Goal: Transaction & Acquisition: Purchase product/service

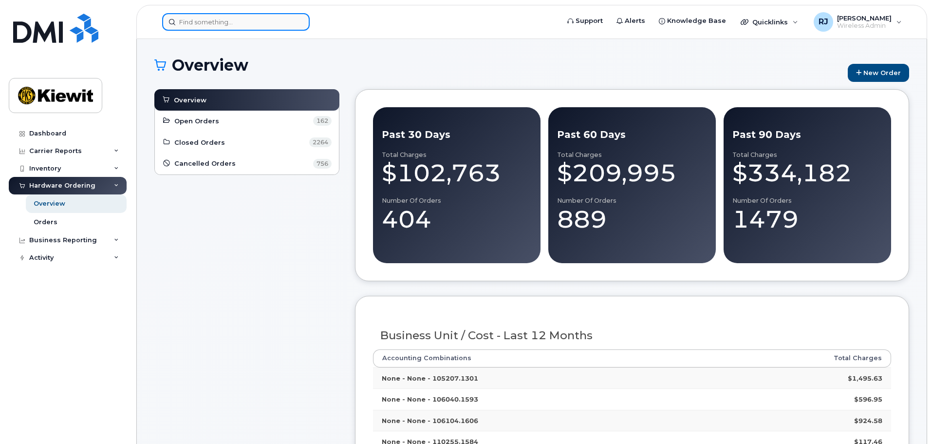
click at [206, 25] on input at bounding box center [236, 22] width 148 height 18
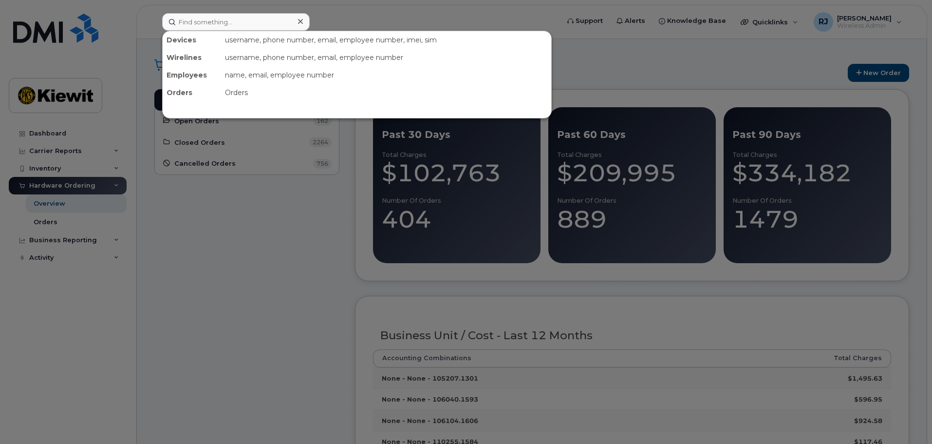
click at [229, 210] on div at bounding box center [466, 222] width 932 height 444
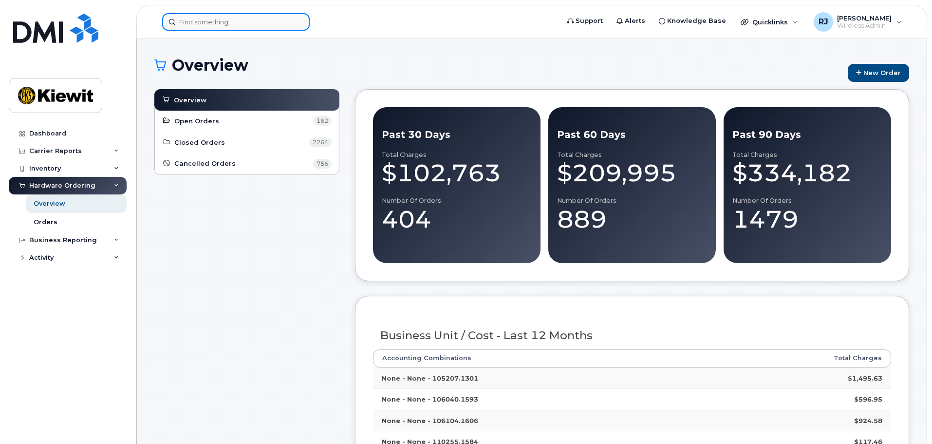
click at [223, 24] on input at bounding box center [236, 22] width 148 height 18
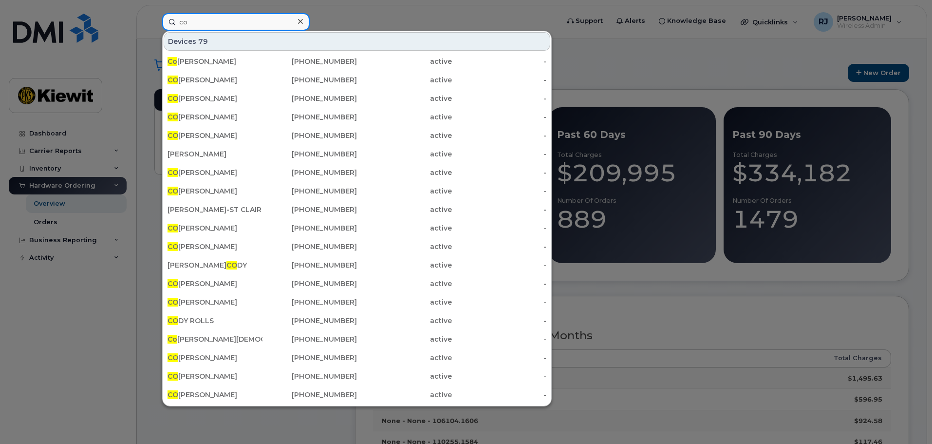
type input "c"
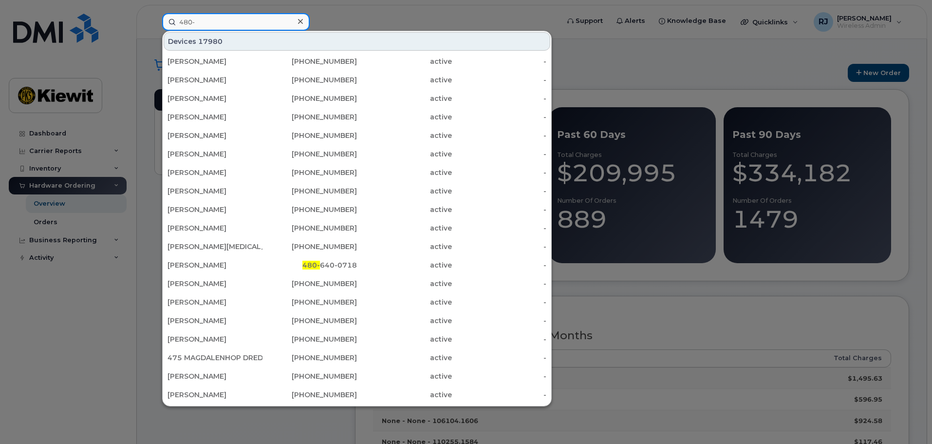
click at [215, 19] on input "480-" at bounding box center [236, 22] width 148 height 18
drag, startPoint x: 201, startPoint y: 22, endPoint x: 167, endPoint y: 22, distance: 34.1
click at [167, 22] on input "480-" at bounding box center [236, 22] width 148 height 18
paste input "349-0964"
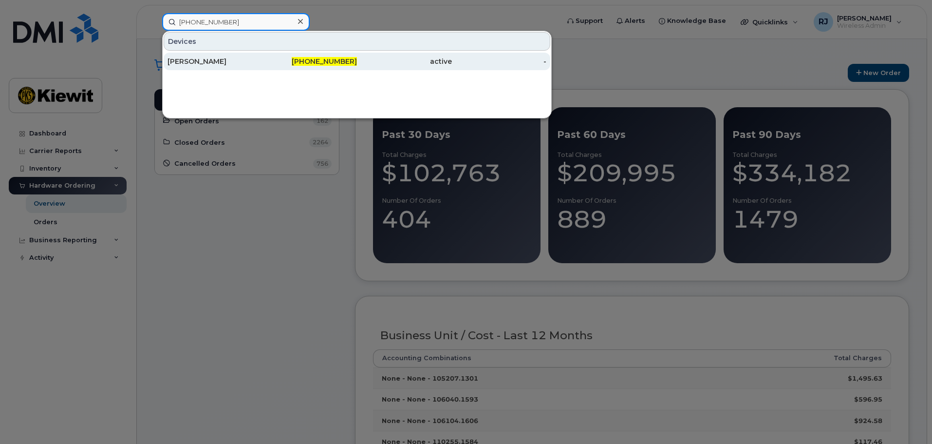
type input "480-349-0964"
click at [242, 63] on div "[PERSON_NAME]" at bounding box center [215, 62] width 95 height 10
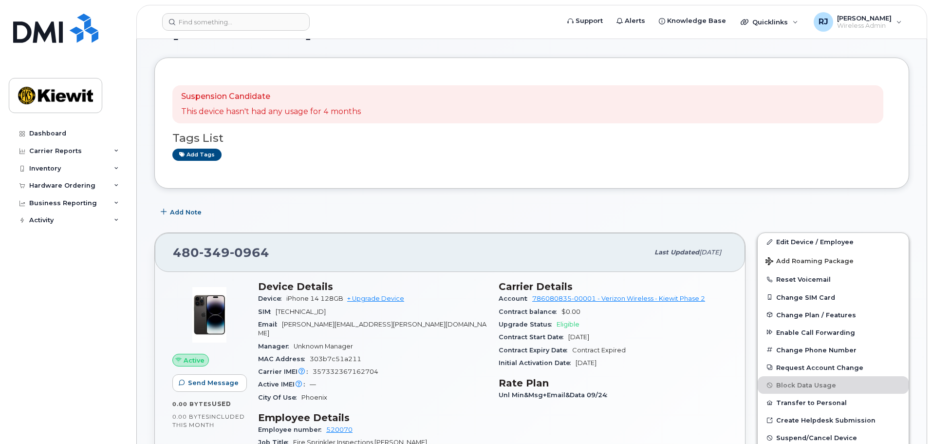
scroll to position [97, 0]
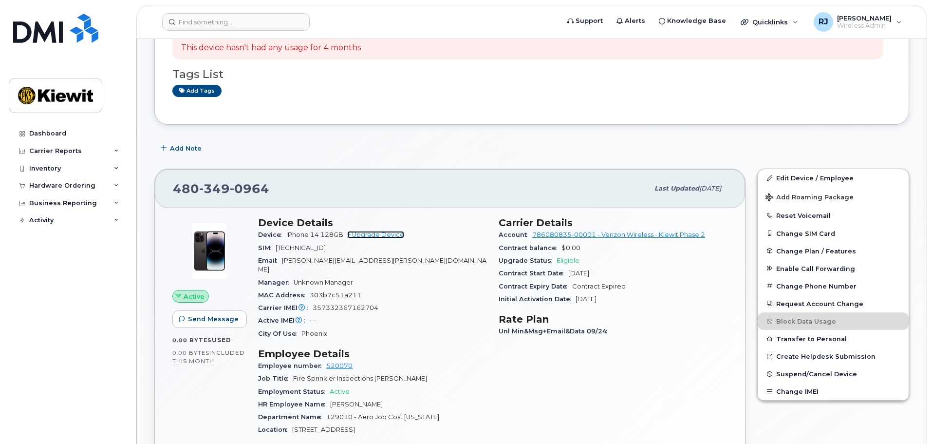
click at [373, 232] on link "+ Upgrade Device" at bounding box center [375, 234] width 57 height 7
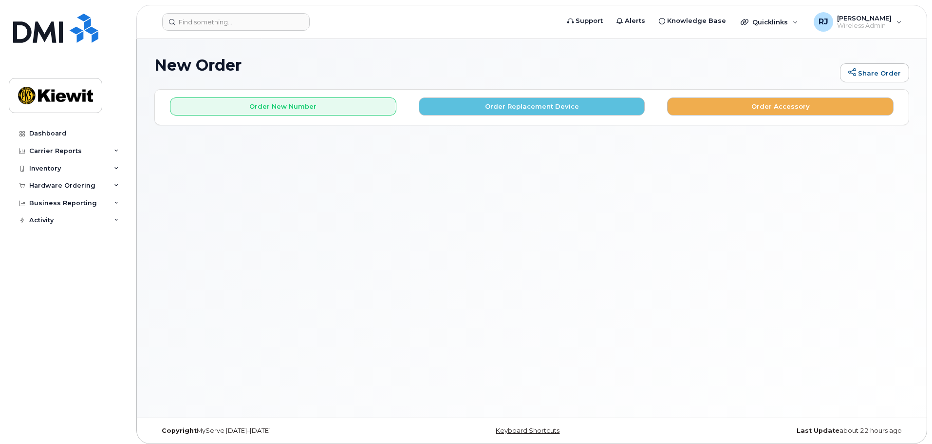
click at [512, 96] on div "Order New Number Order Replacement Device Order Accessory" at bounding box center [532, 103] width 754 height 26
click at [510, 109] on button "Order Replacement Device" at bounding box center [532, 106] width 226 height 18
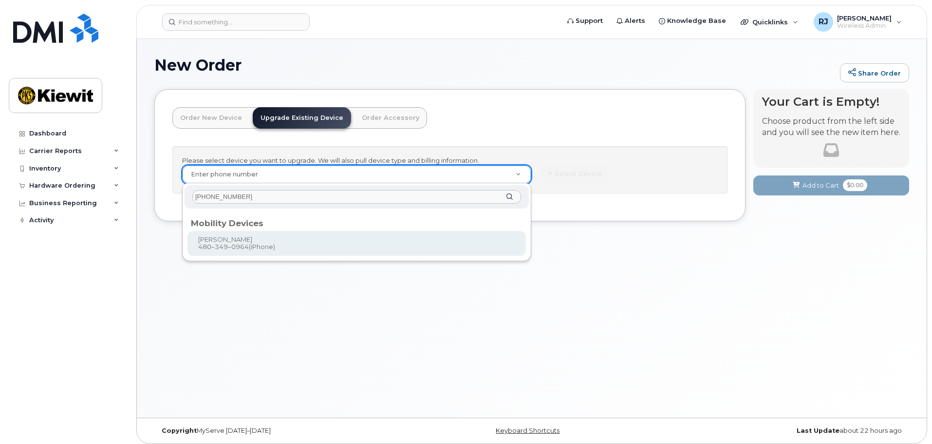
type input "[PHONE_NUMBER]"
type input "1168854"
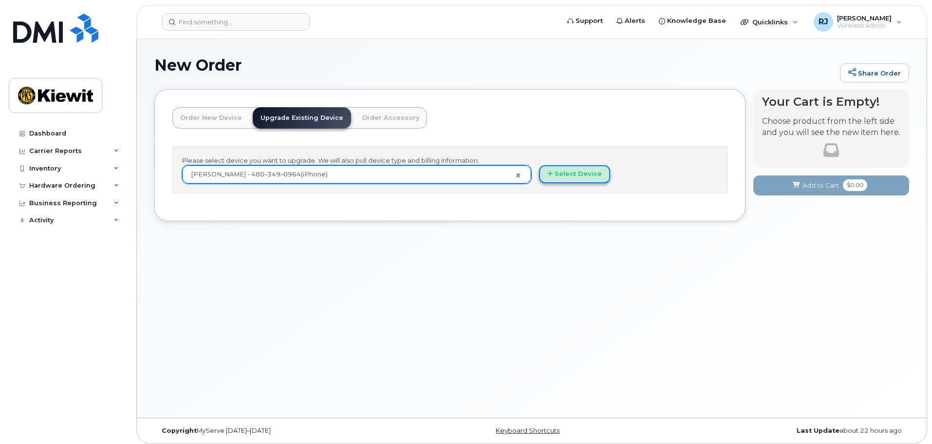
click at [577, 172] on button "Select Device" at bounding box center [574, 174] width 71 height 18
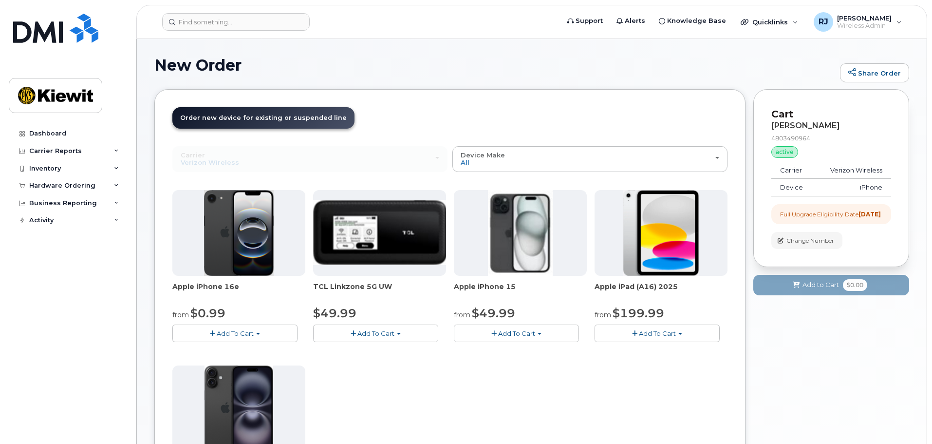
click at [244, 334] on span "Add To Cart" at bounding box center [235, 333] width 37 height 8
click at [264, 352] on link "$0.99 - 2 Year Upgrade (128GB)" at bounding box center [236, 351] width 122 height 12
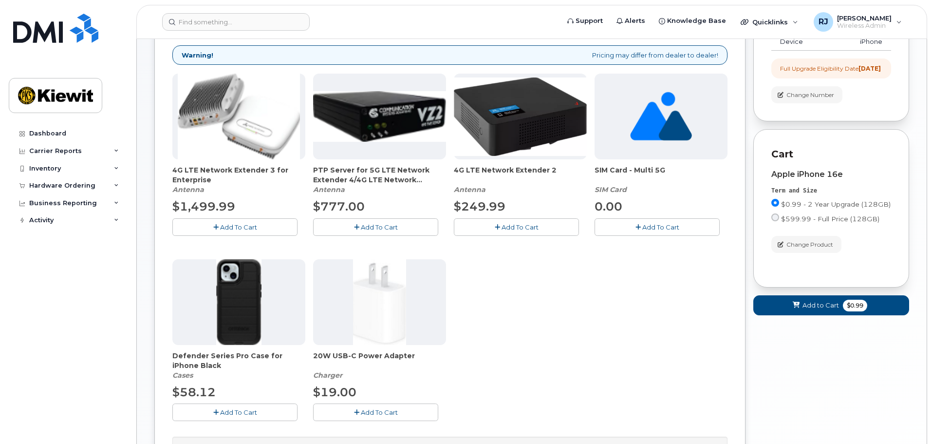
scroll to position [146, 0]
click at [377, 413] on span "Add To Cart" at bounding box center [379, 412] width 37 height 8
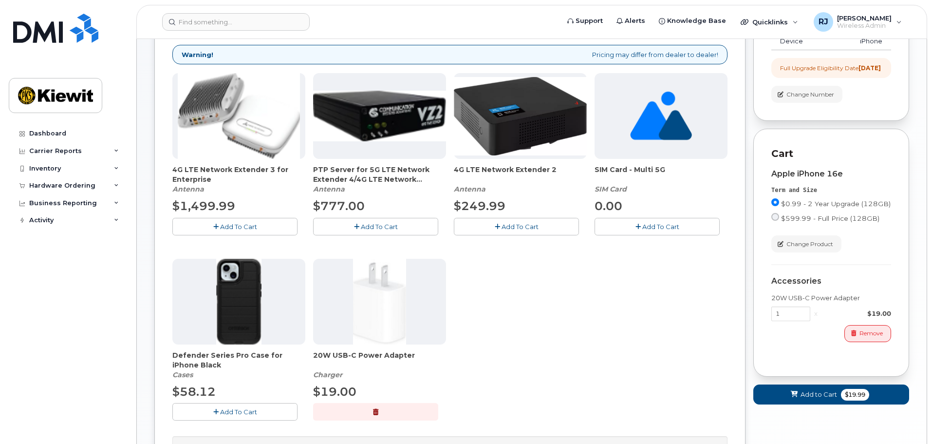
click at [247, 412] on span "Add To Cart" at bounding box center [238, 412] width 37 height 8
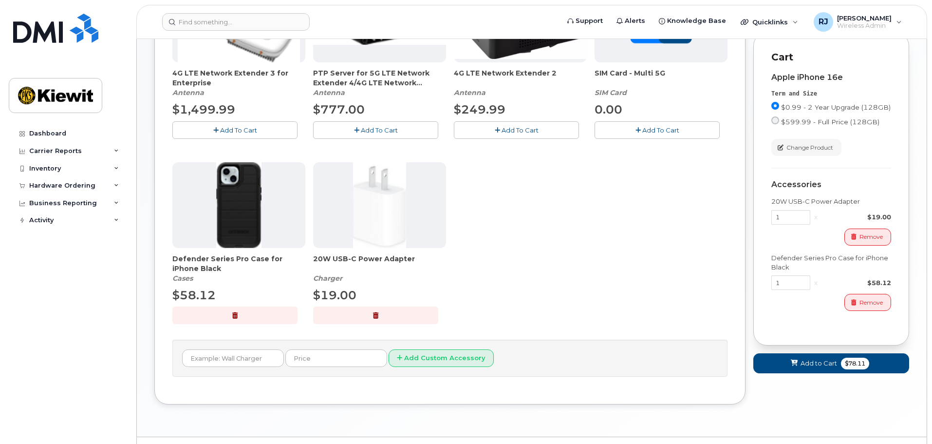
scroll to position [266, 0]
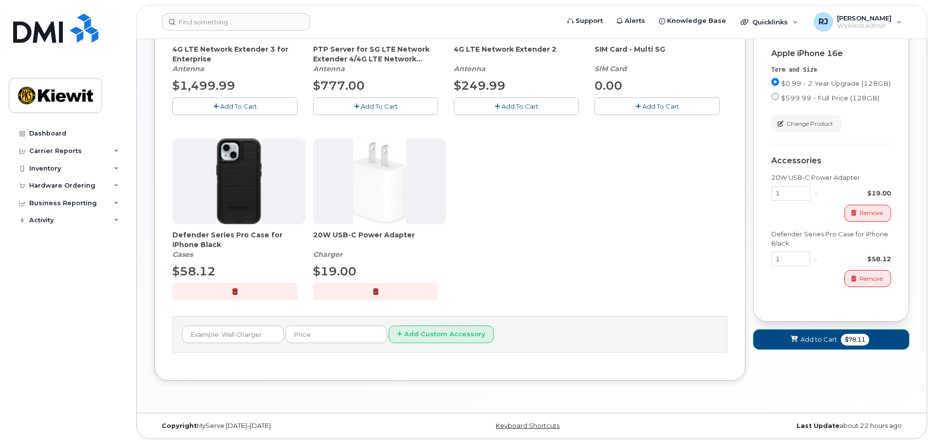
click at [822, 344] on span "Add to Cart" at bounding box center [819, 339] width 37 height 9
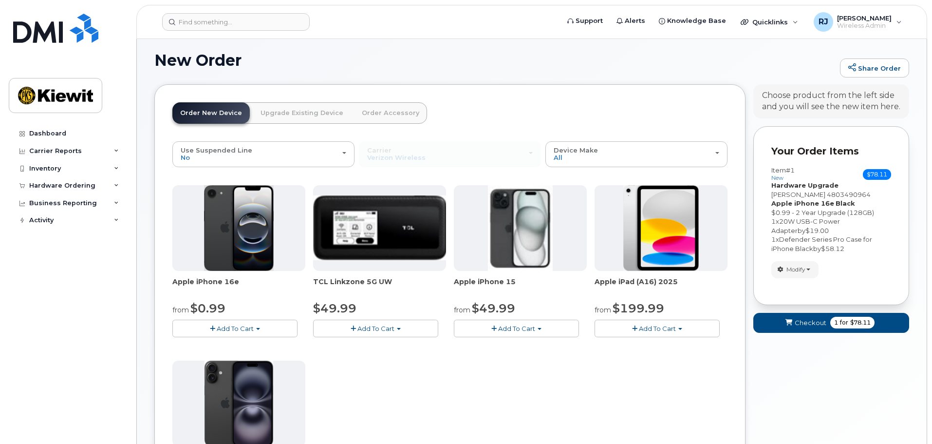
scroll to position [202, 0]
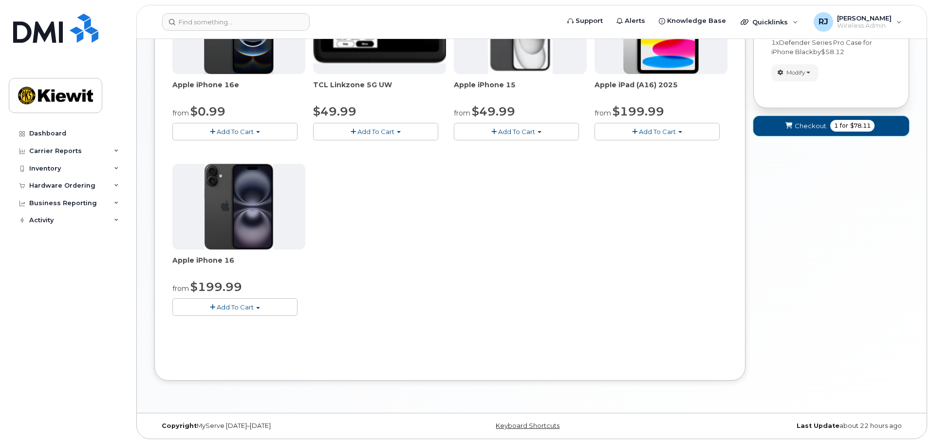
click at [800, 122] on span "Checkout" at bounding box center [811, 125] width 32 height 9
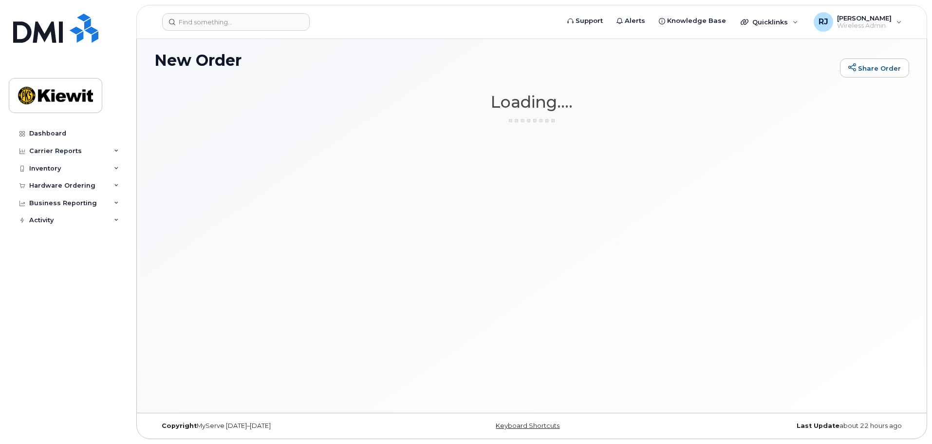
scroll to position [5, 0]
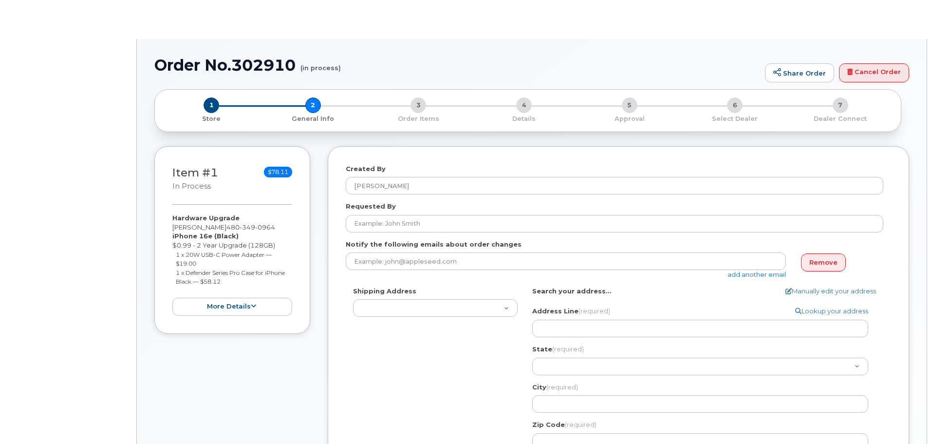
select select
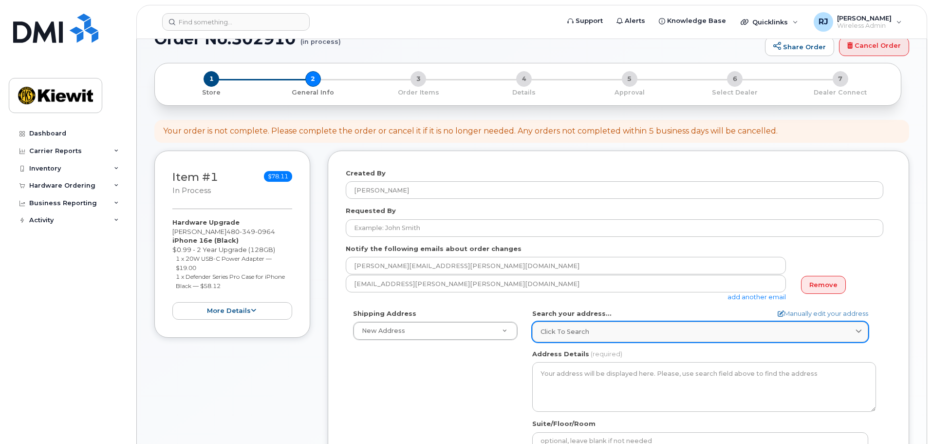
scroll to position [49, 0]
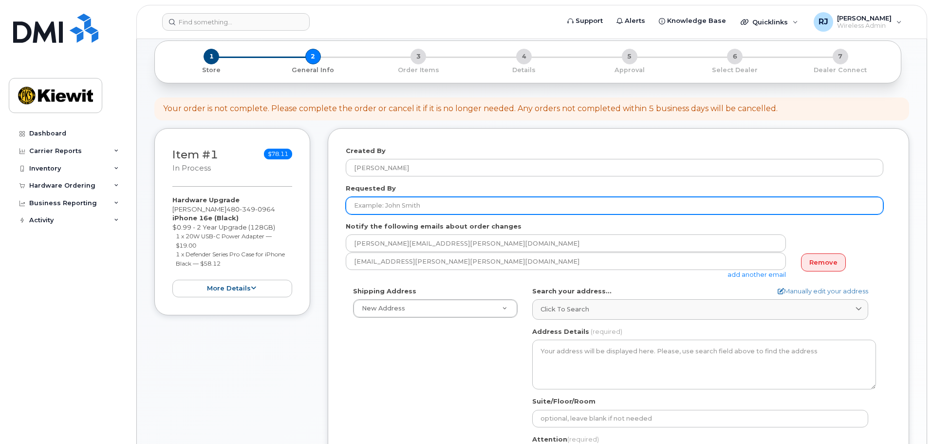
click at [418, 207] on input "Requested By" at bounding box center [615, 206] width 538 height 18
type input "[PERSON_NAME]"
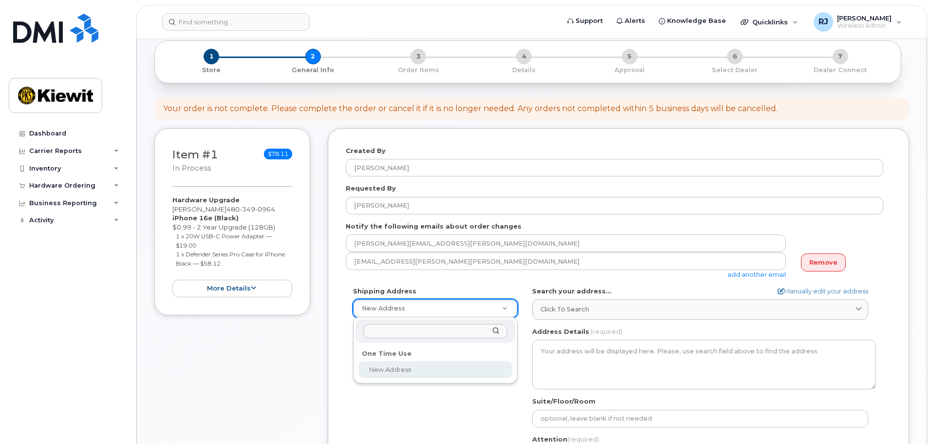
select select
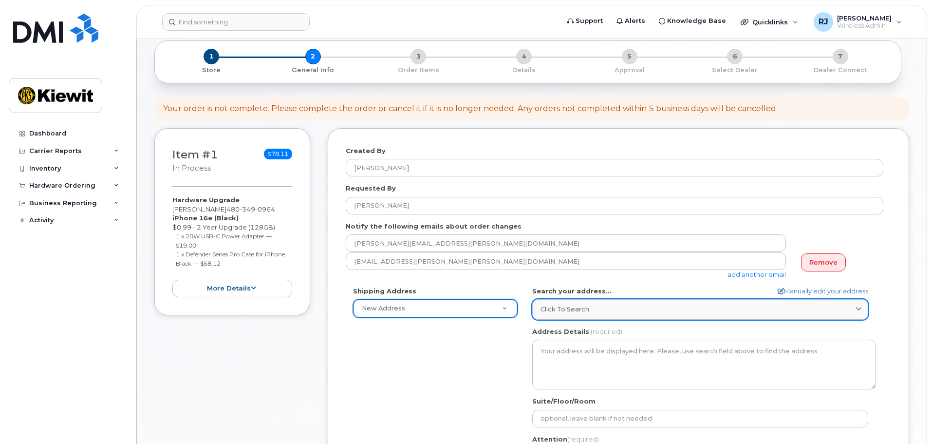
click at [589, 311] on div "Click to search" at bounding box center [701, 308] width 320 height 9
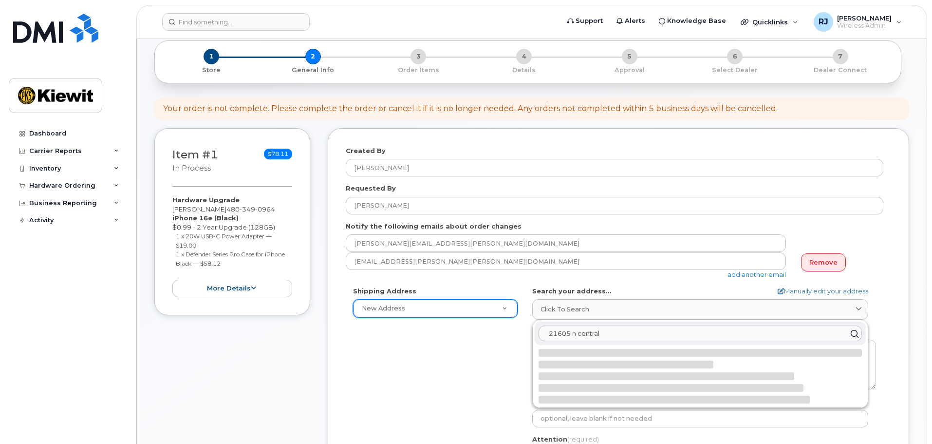
click at [619, 339] on input "21605 n central" at bounding box center [700, 334] width 323 height 16
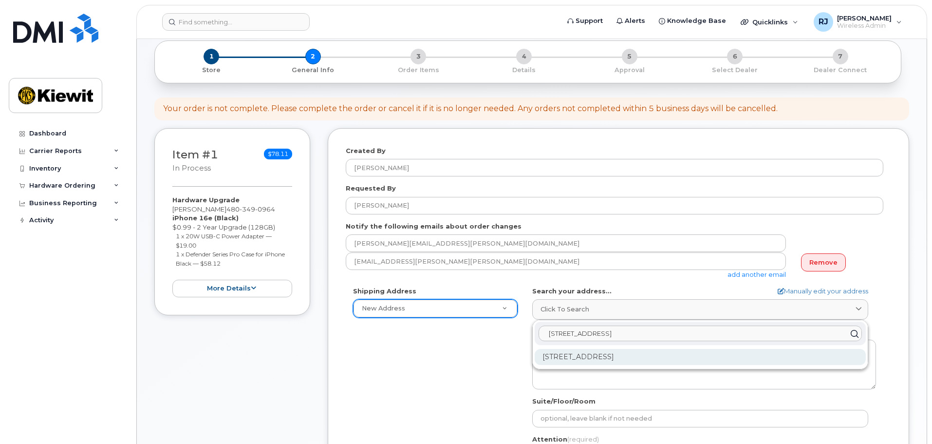
type input "21605 n central ave"
click at [638, 353] on div "21605 N Central Ave Phoenix AZ 85024-5103" at bounding box center [700, 357] width 331 height 16
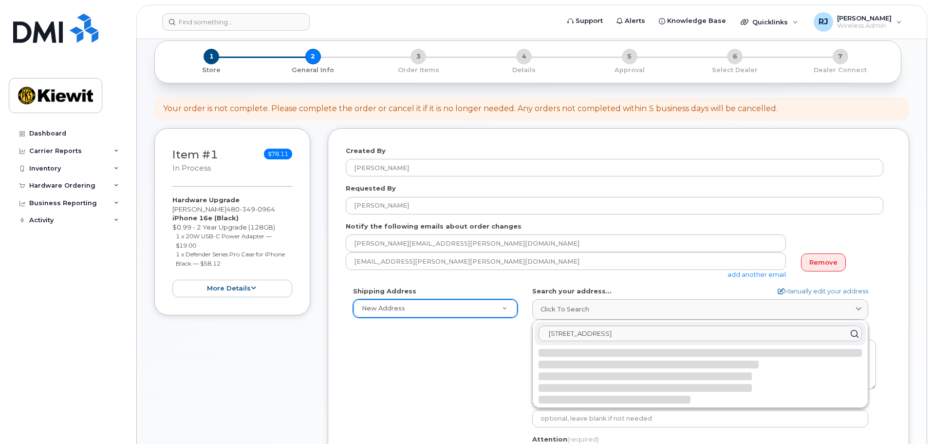
select select
type textarea "21605 N Central Ave PHOENIX AZ 85024-5103 UNITED STATES"
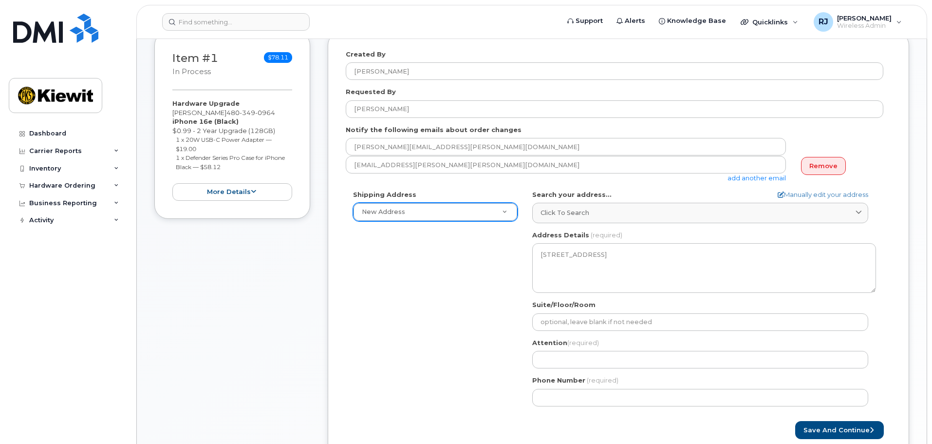
scroll to position [146, 0]
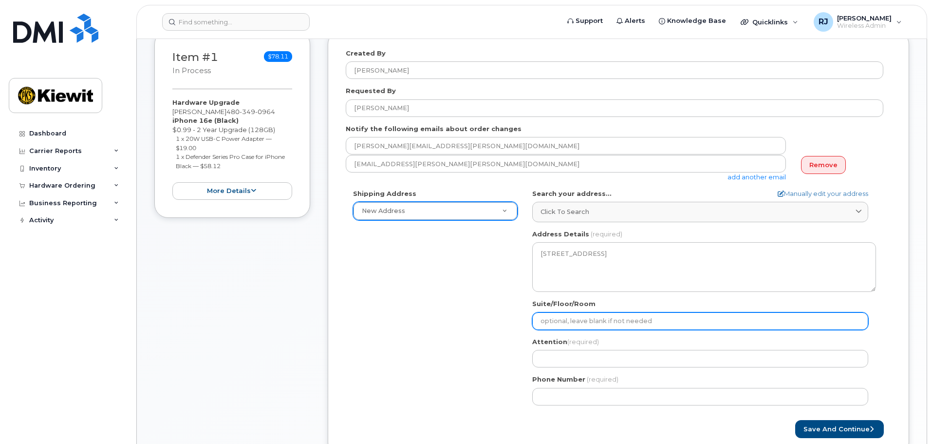
click at [602, 322] on input "Suite/Floor/Room" at bounding box center [700, 321] width 336 height 18
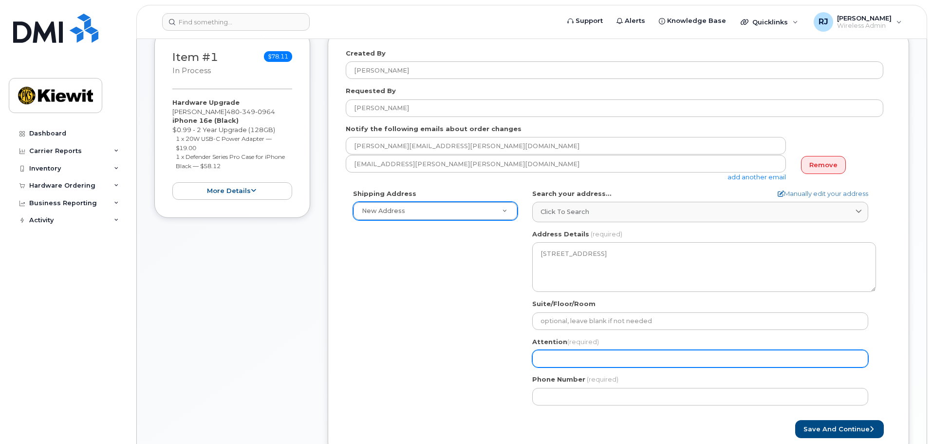
click at [551, 354] on input "Attention (required)" at bounding box center [700, 359] width 336 height 18
select select
type input "c"
select select
type input "co"
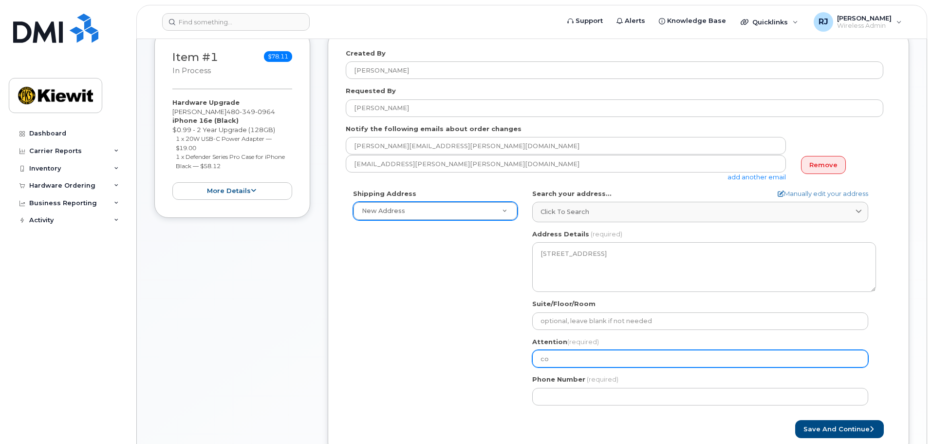
select select
type input "cod"
select select
type input "cody"
select select
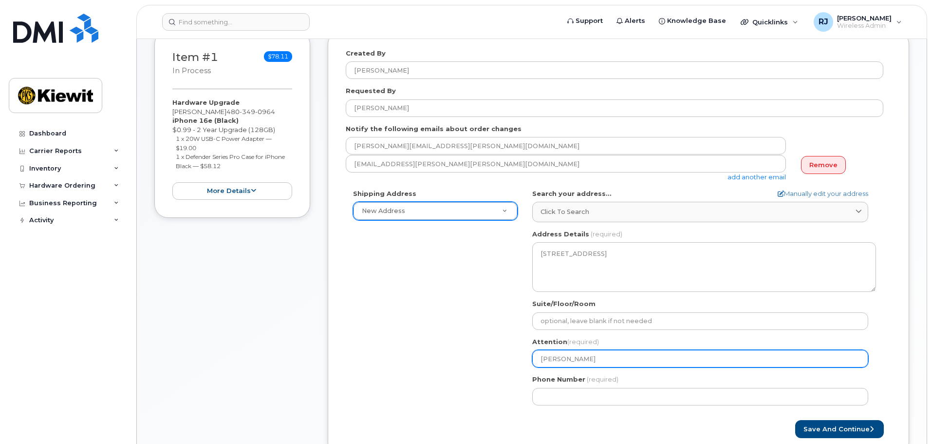
type input "cody h"
select select
type input "cody he"
select select
type input "cody hes"
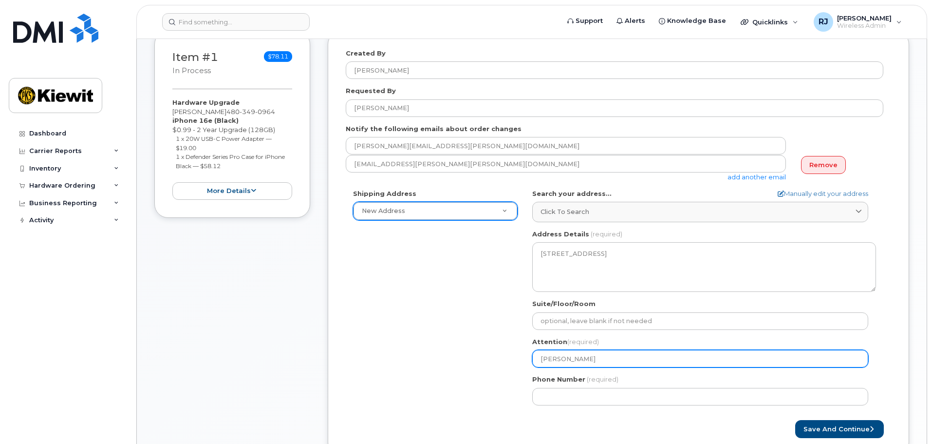
select select
type input "cody he"
select select
type input "cody h"
select select
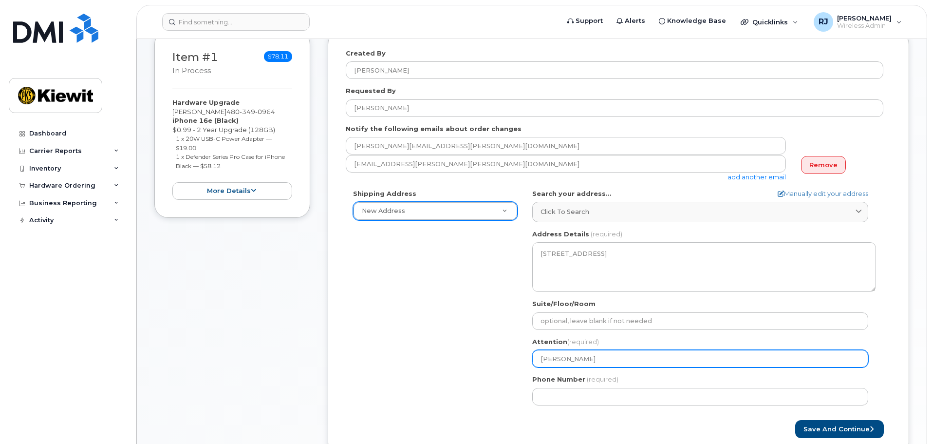
type input "cody"
select select
type input "cod"
select select
type input "co"
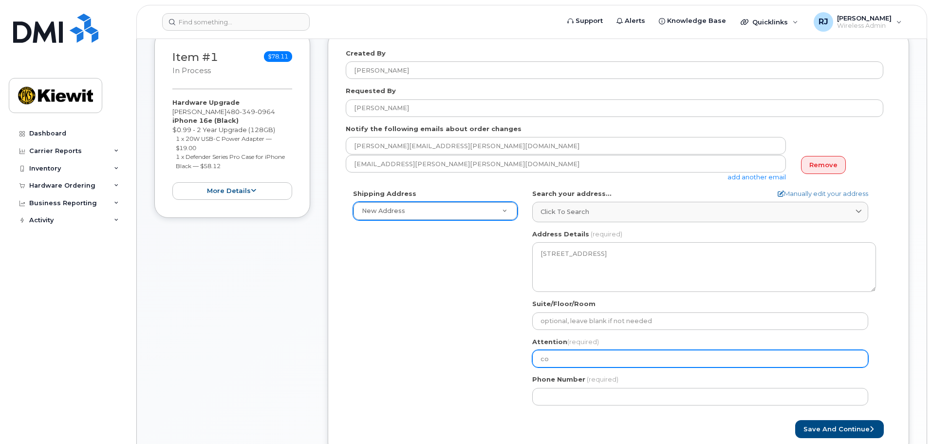
select select
type input "c"
select select
type input "J"
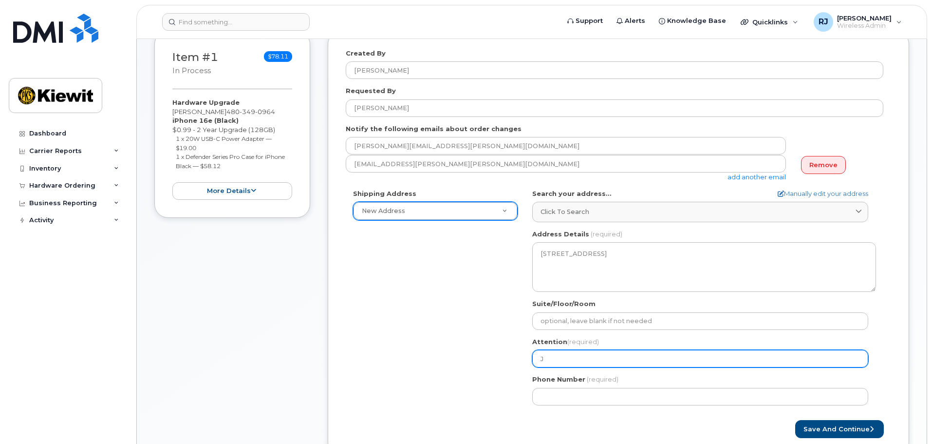
select select
type input "Jo"
select select
type input "Jos"
select select
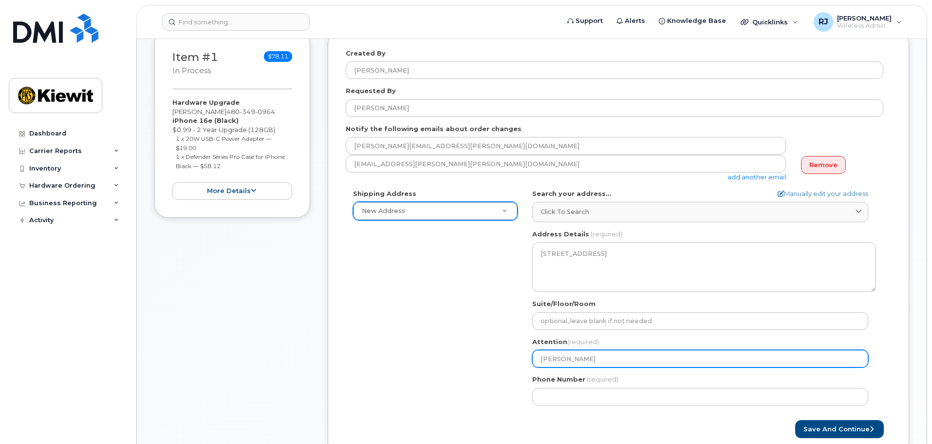
type input "Josh"
select select
type input "Josh R"
select select
type input "Josh Re"
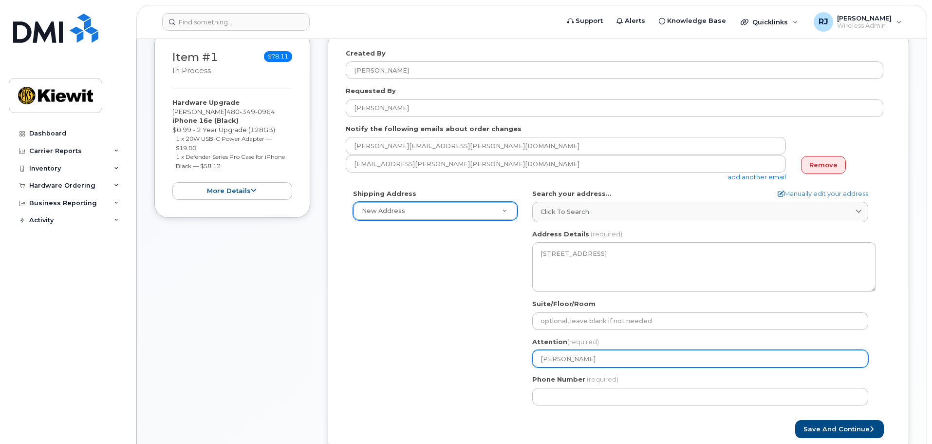
select select
type input "Josh Ren"
select select
type input "Josh Rent"
select select
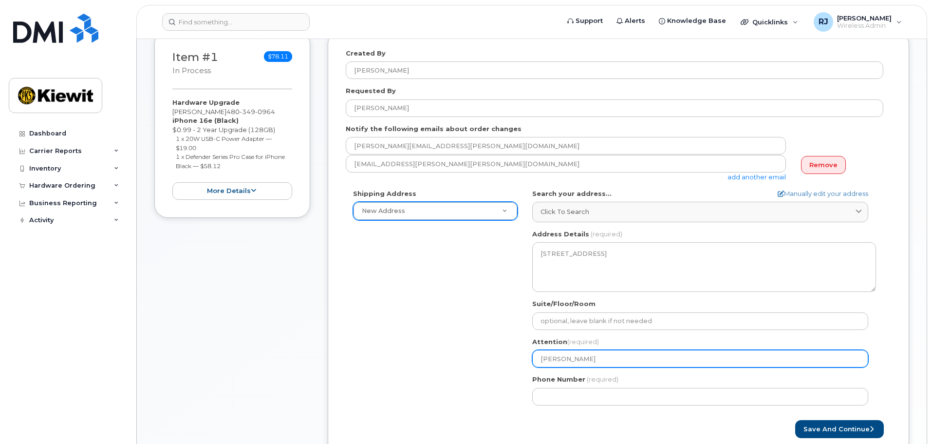
type input "Josh Renter"
select select
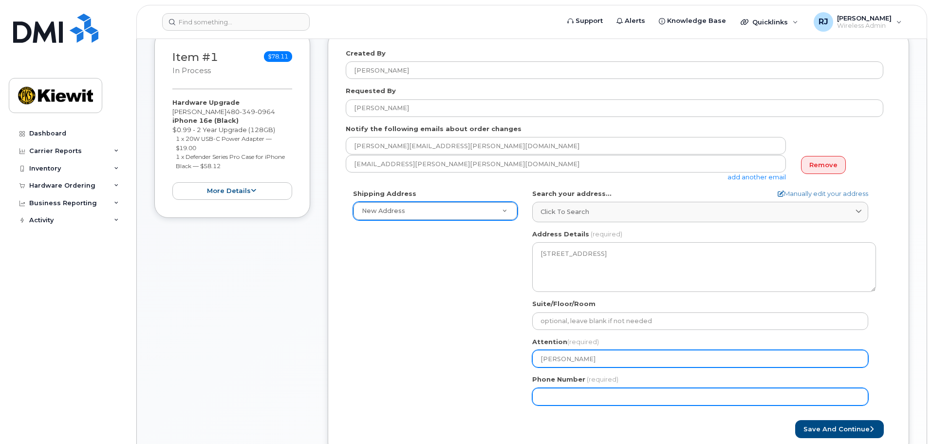
type input "Josh Renter"
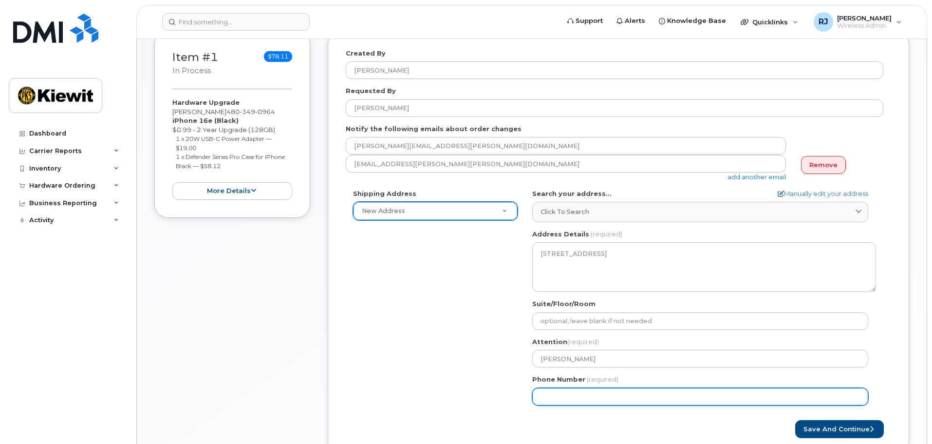
click at [567, 393] on input "Phone Number" at bounding box center [700, 397] width 336 height 18
type input "602989969"
select select
type input "6029899693"
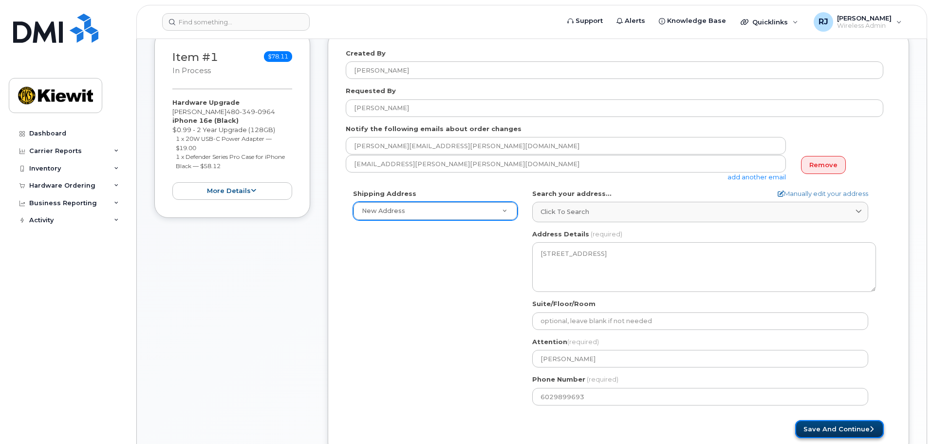
click at [831, 429] on button "Save and Continue" at bounding box center [839, 429] width 89 height 18
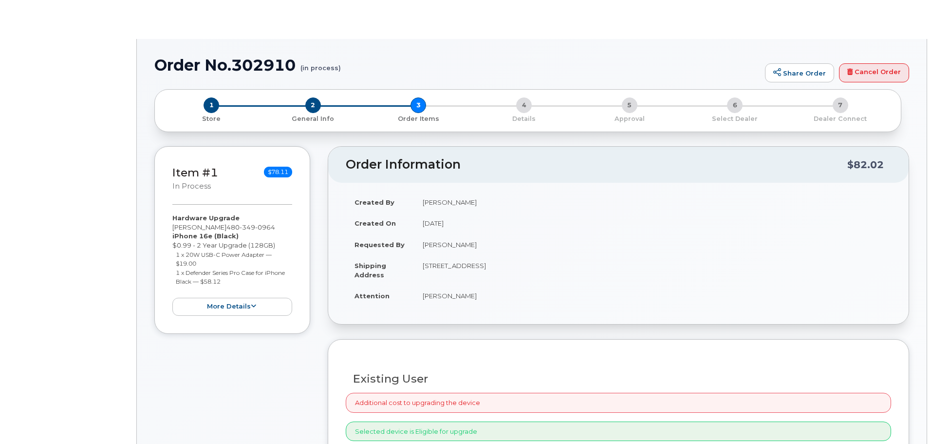
type input "[PERSON_NAME]"
radio input "true"
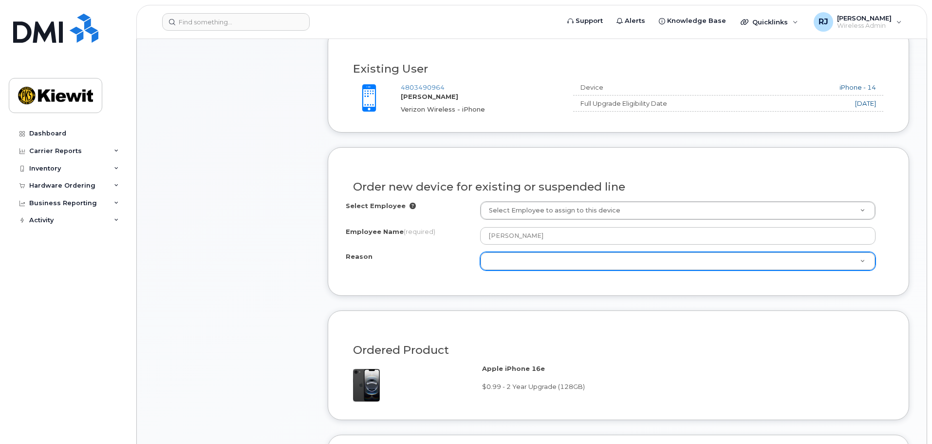
scroll to position [341, 0]
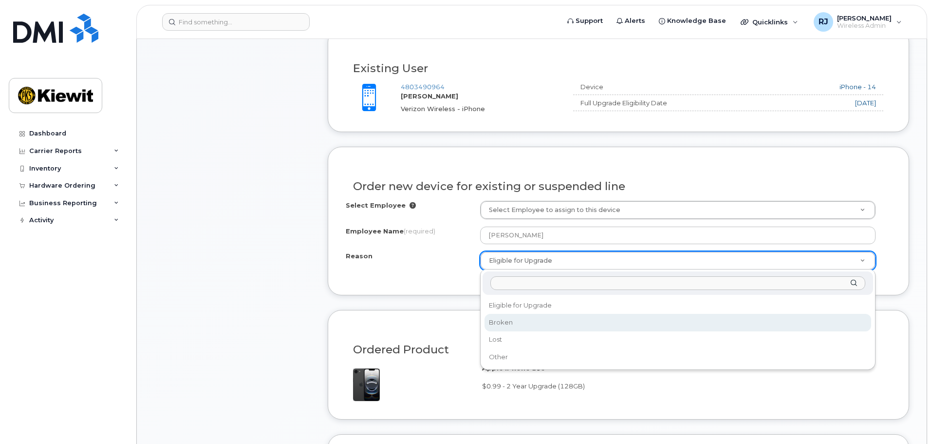
select select "broken"
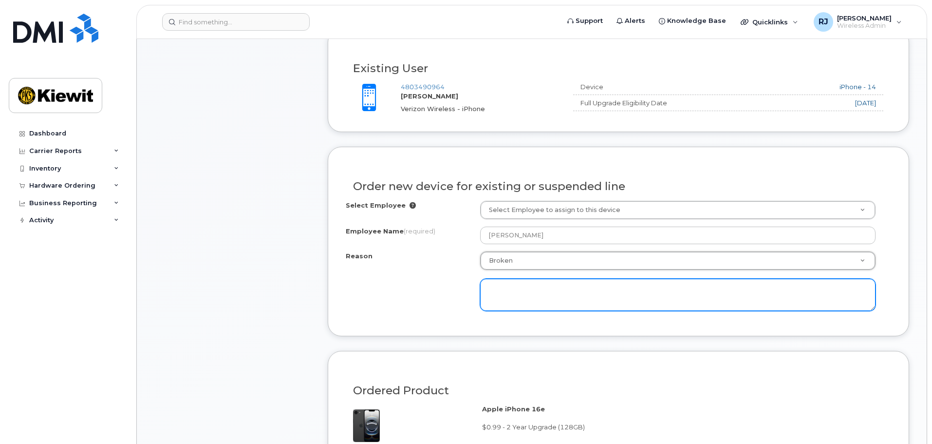
click at [527, 292] on textarea at bounding box center [678, 295] width 396 height 32
drag, startPoint x: 547, startPoint y: 290, endPoint x: 467, endPoint y: 285, distance: 79.5
click at [467, 285] on div "Reason Broken Reason Eligible for Upgrade Broken Lost Other Camera not" at bounding box center [619, 280] width 546 height 59
paste textarea "camera is not recognized"
click at [492, 289] on textarea "camera is not recognized" at bounding box center [678, 295] width 396 height 32
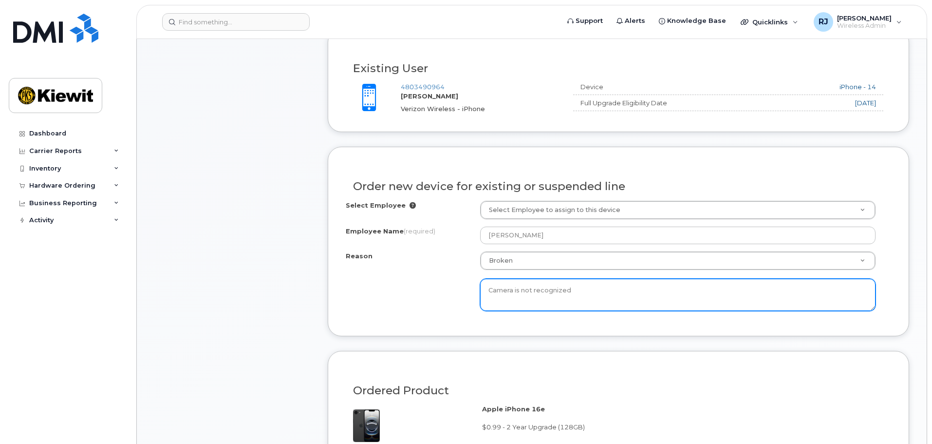
click at [592, 293] on textarea "Camera is not recognized" at bounding box center [678, 295] width 396 height 32
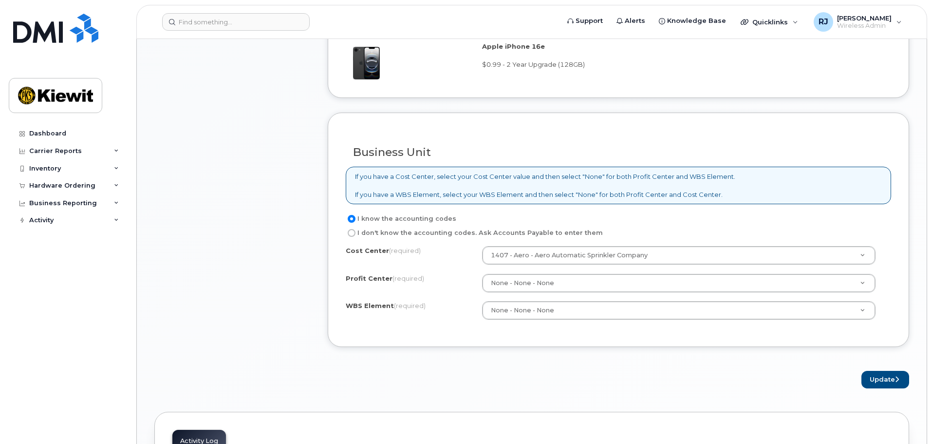
scroll to position [731, 0]
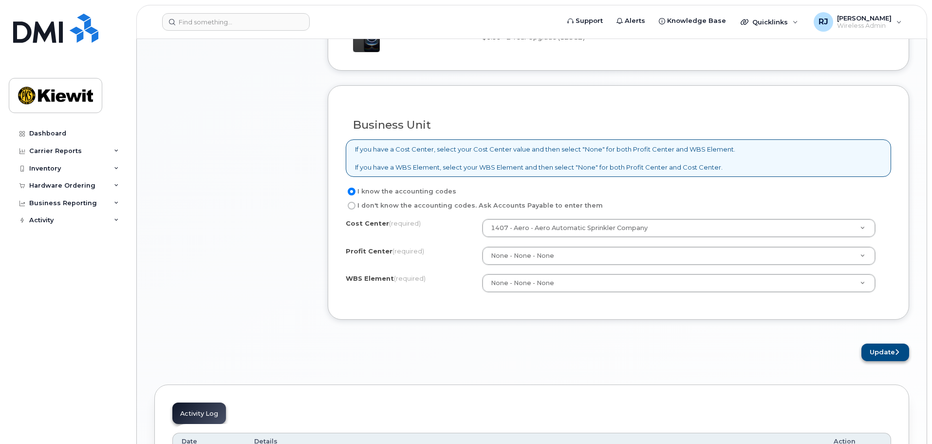
type textarea "Camera is not recognized/detected"
click at [881, 355] on button "Update" at bounding box center [886, 352] width 48 height 18
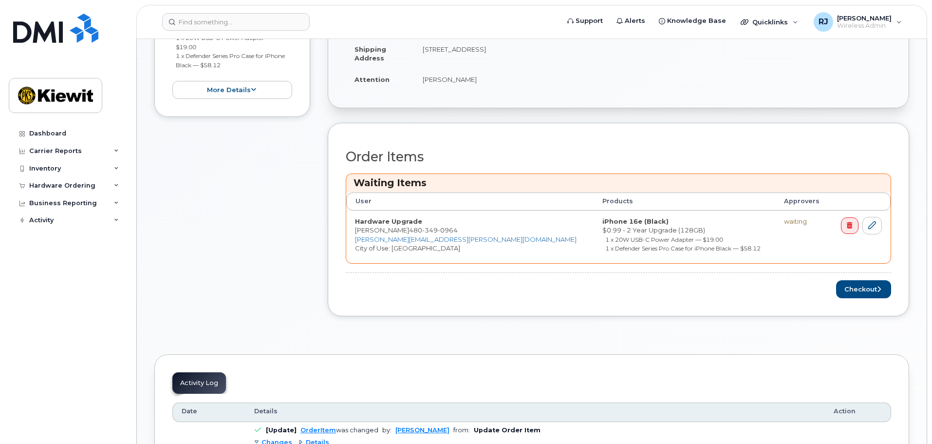
scroll to position [292, 0]
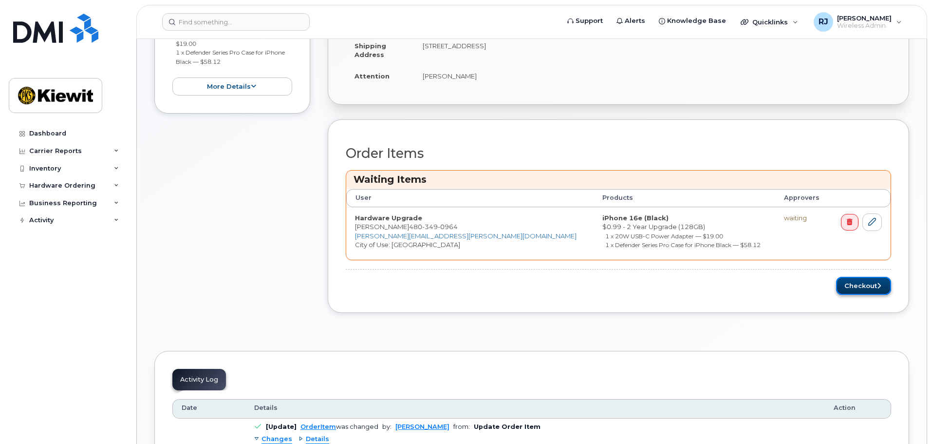
click at [864, 287] on button "Checkout" at bounding box center [863, 286] width 55 height 18
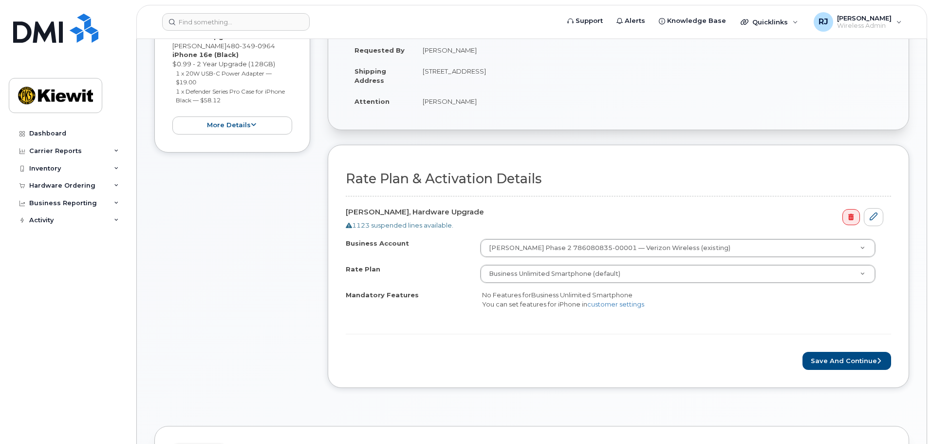
scroll to position [195, 0]
click at [829, 363] on button "Save and Continue" at bounding box center [847, 360] width 89 height 18
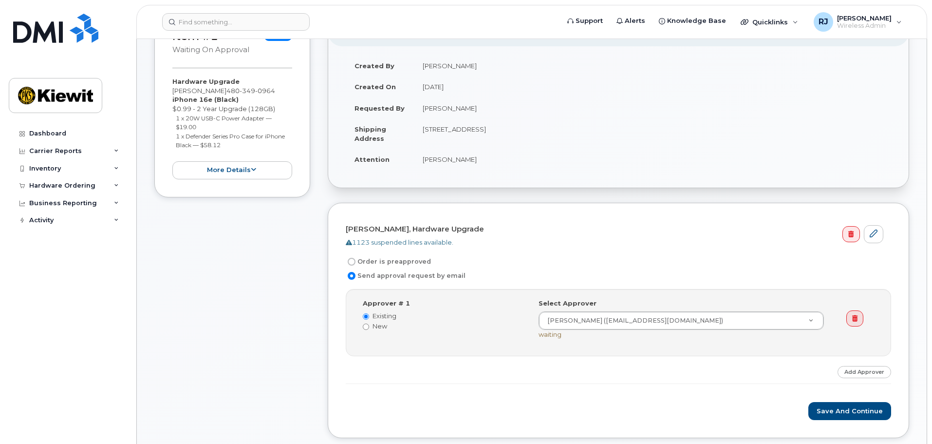
scroll to position [146, 0]
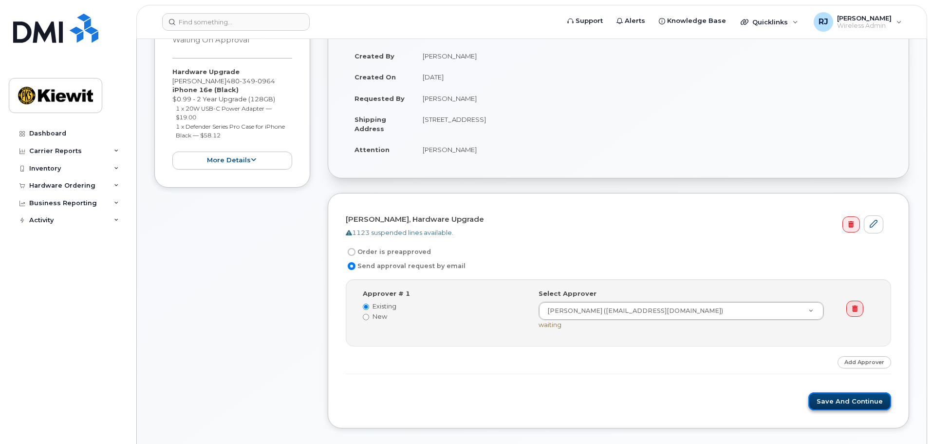
click at [845, 401] on button "Save and Continue" at bounding box center [850, 401] width 83 height 18
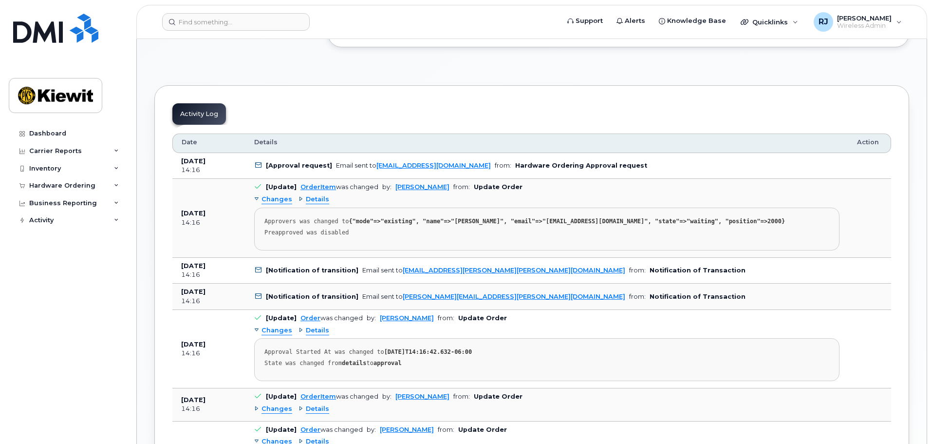
scroll to position [146, 0]
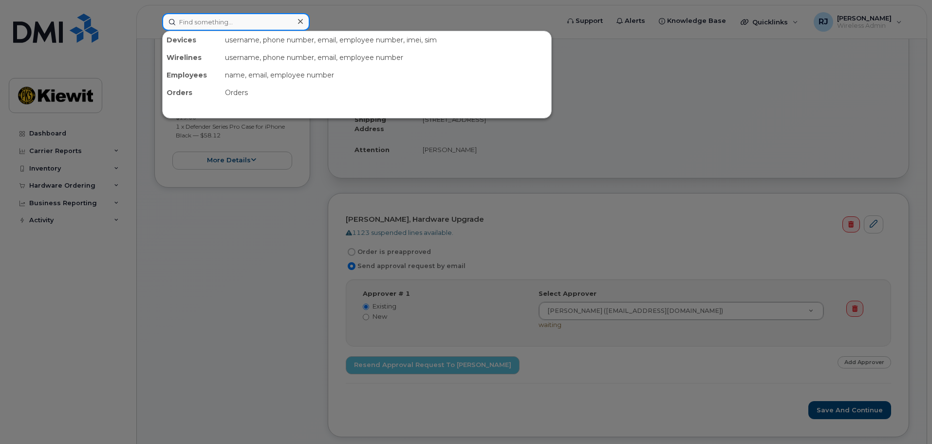
click at [230, 24] on input at bounding box center [236, 22] width 148 height 18
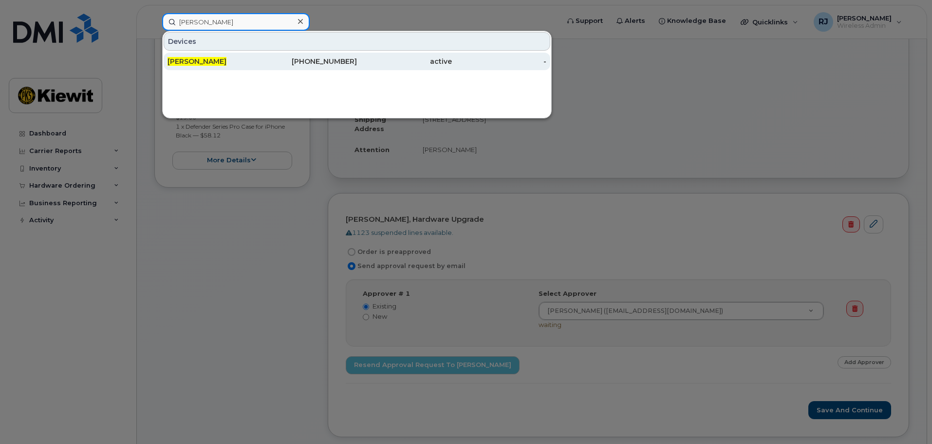
type input "chris onesky"
click at [246, 61] on div "Chris Onesky" at bounding box center [215, 62] width 95 height 10
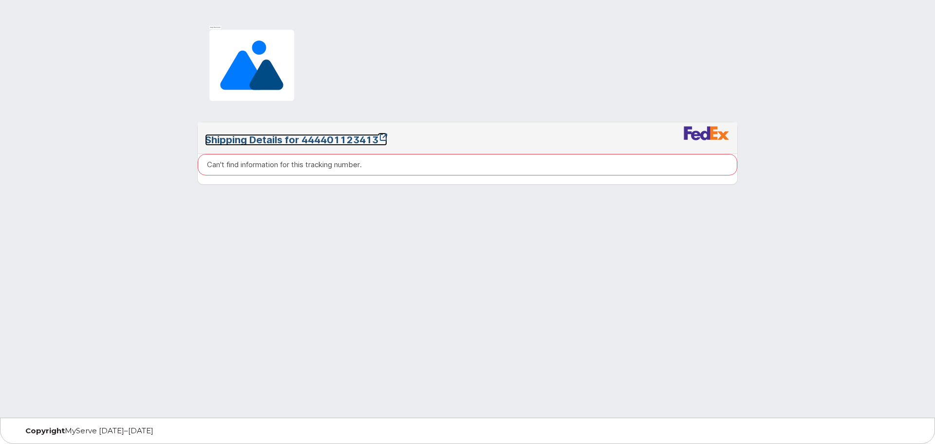
click at [354, 138] on link "Shipping Details for 444401123413" at bounding box center [296, 140] width 182 height 12
drag, startPoint x: 404, startPoint y: 141, endPoint x: 301, endPoint y: 145, distance: 102.9
click at [301, 145] on h3 "Shipping Details for 444401123413" at bounding box center [467, 139] width 525 height 13
copy link "444401123413"
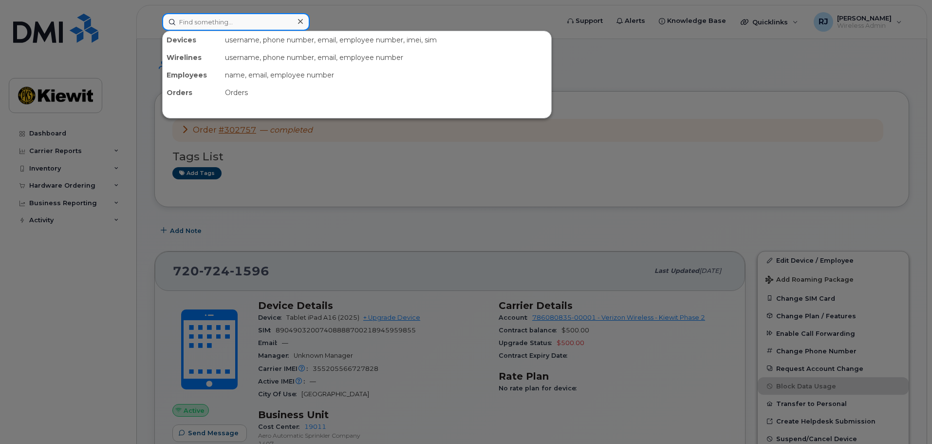
click at [228, 21] on input at bounding box center [236, 22] width 148 height 18
click at [623, 81] on div at bounding box center [466, 222] width 932 height 444
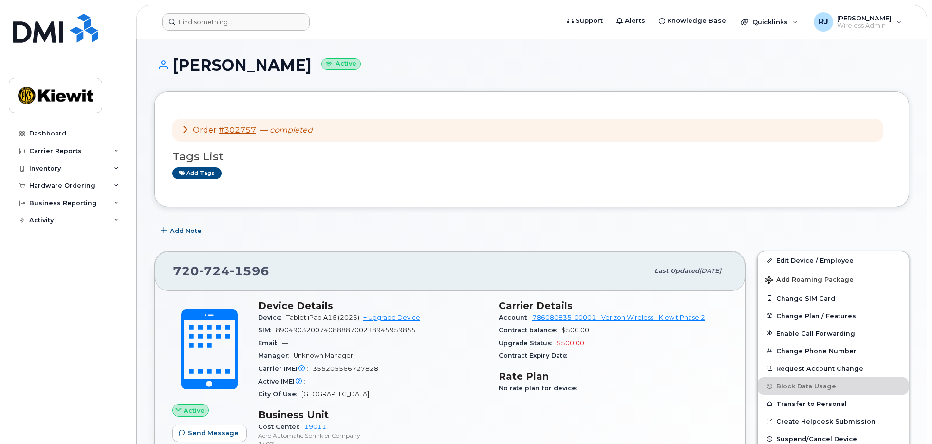
drag, startPoint x: 202, startPoint y: 33, endPoint x: 204, endPoint y: 25, distance: 8.0
click at [202, 32] on header "Support Alerts Knowledge Base Quicklinks Suspend / Cancel Device Change SIM Car…" at bounding box center [531, 22] width 791 height 34
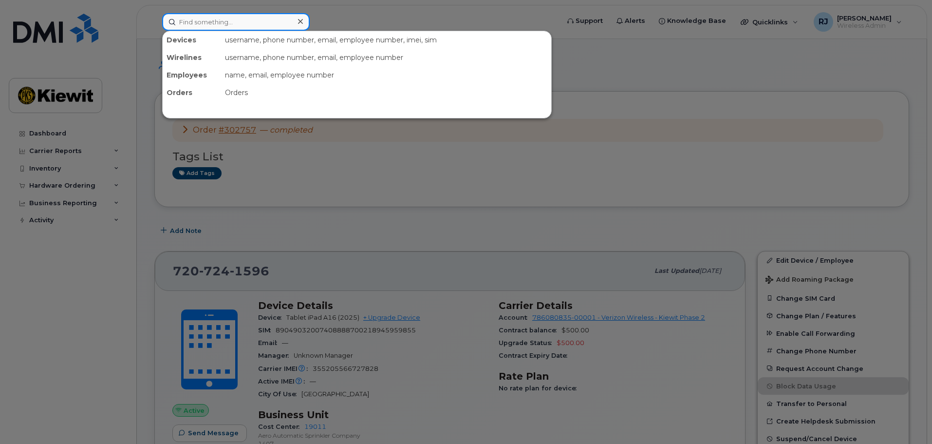
click at [205, 21] on input at bounding box center [236, 22] width 148 height 18
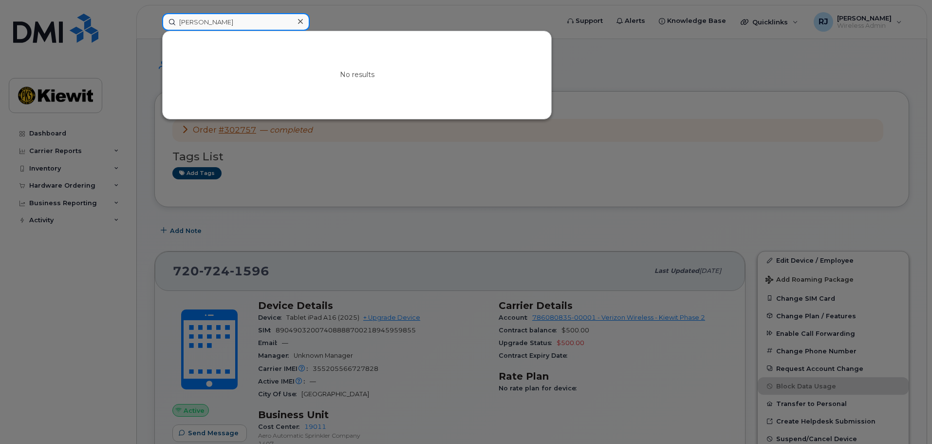
click at [205, 23] on input "[PERSON_NAME]" at bounding box center [236, 22] width 148 height 18
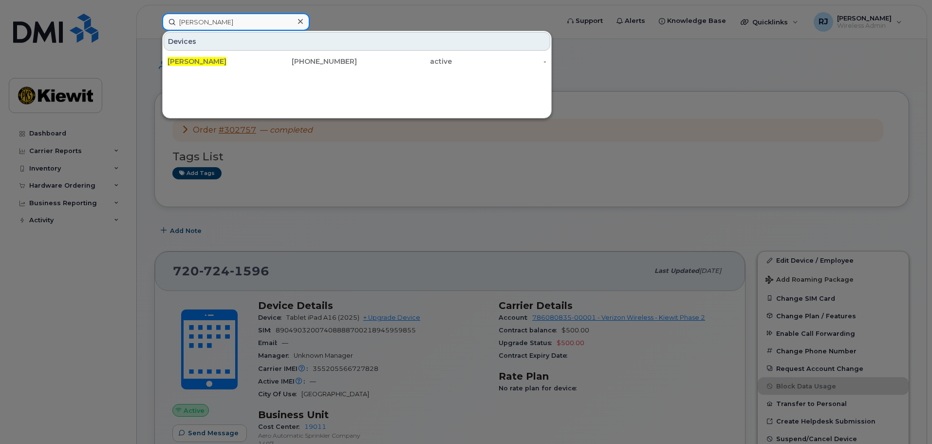
type input "[PERSON_NAME]"
click at [380, 14] on div at bounding box center [466, 222] width 932 height 444
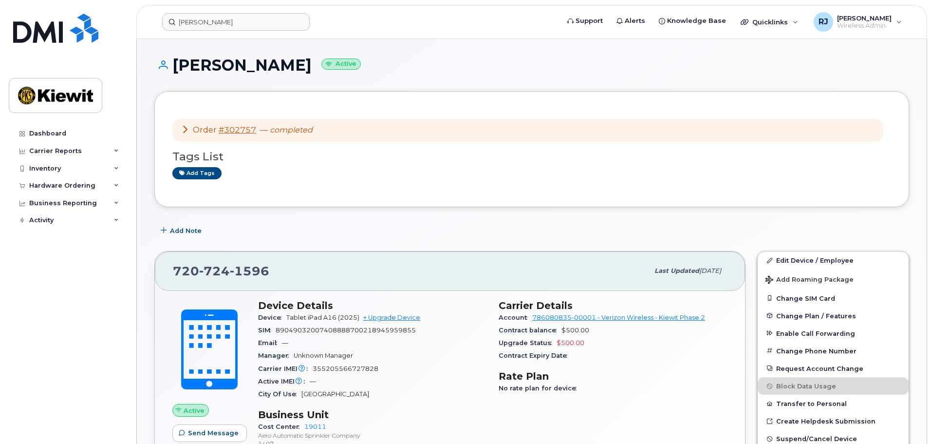
click at [370, 19] on form "[PERSON_NAME]" at bounding box center [357, 22] width 391 height 18
click at [63, 182] on div "Hardware Ordering" at bounding box center [62, 186] width 66 height 8
click at [53, 200] on div "Overview" at bounding box center [50, 203] width 32 height 9
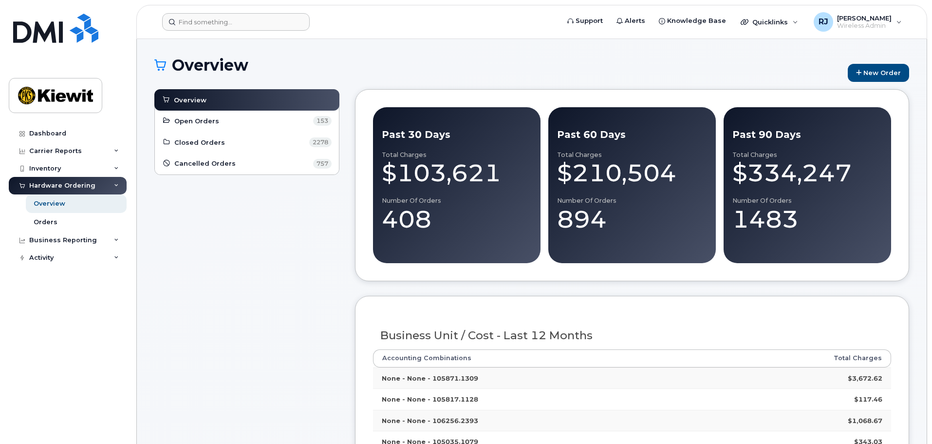
click at [459, 16] on form at bounding box center [357, 22] width 391 height 18
click at [206, 119] on span "Open Orders" at bounding box center [196, 120] width 45 height 9
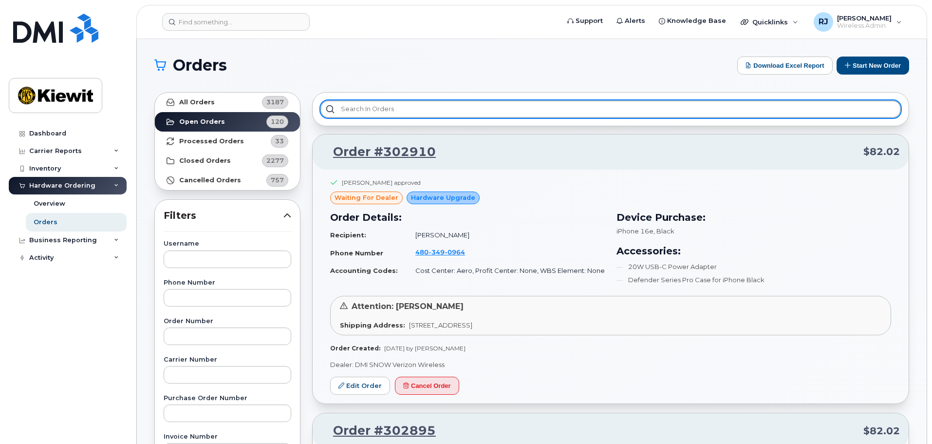
click at [375, 110] on input "text" at bounding box center [610, 109] width 581 height 18
paste input "302553"
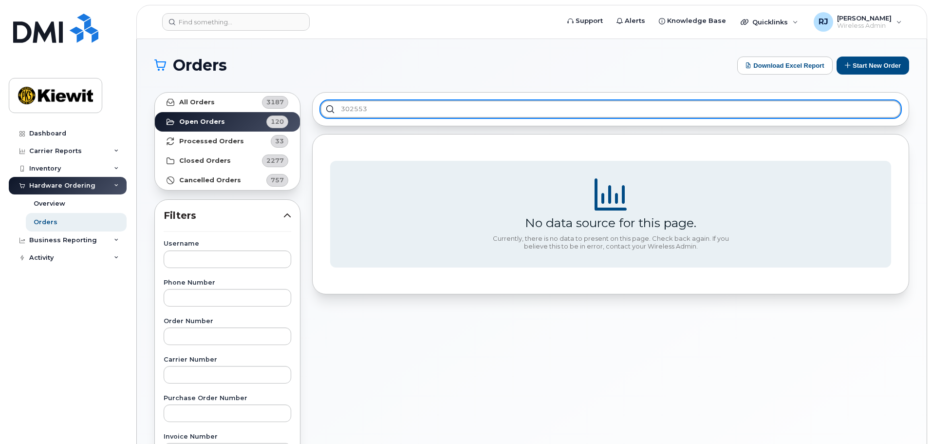
type input "302553"
click at [329, 110] on input "302553" at bounding box center [610, 109] width 581 height 18
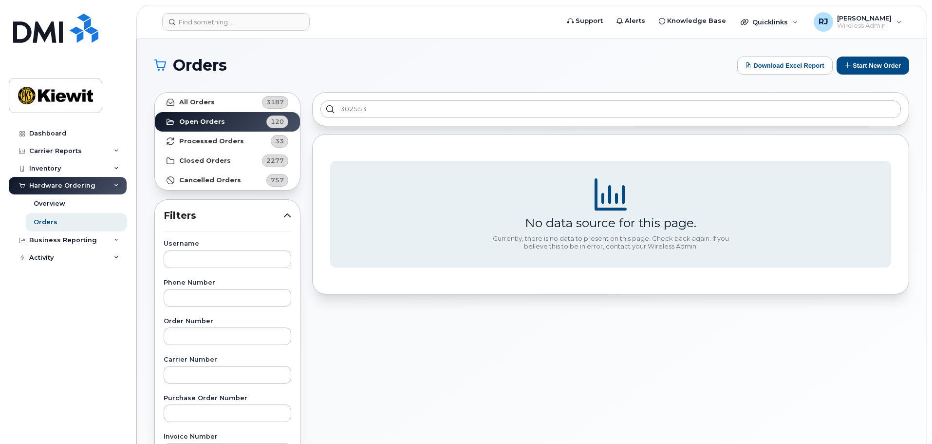
click at [450, 391] on div "302553 No data source for this page. Currently, there is no data to present on …" at bounding box center [610, 428] width 609 height 684
click at [56, 203] on div "Overview" at bounding box center [50, 203] width 32 height 9
